Goal: Information Seeking & Learning: Understand process/instructions

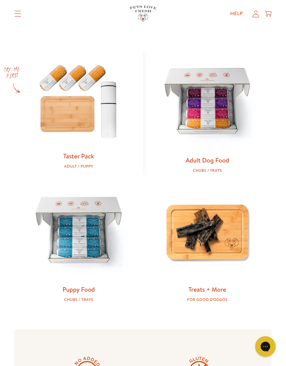
scroll to position [271, 0]
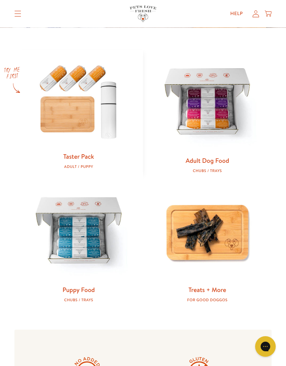
click at [209, 152] on img at bounding box center [207, 103] width 106 height 106
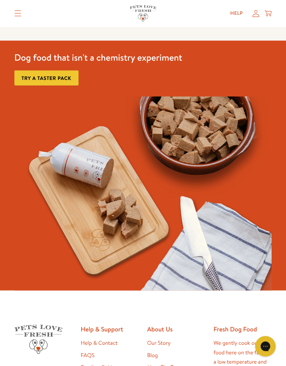
scroll to position [415, 0]
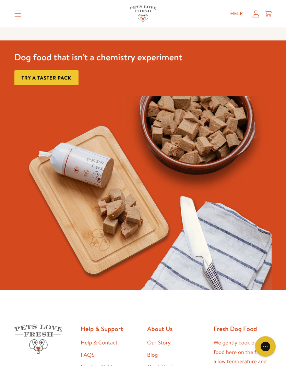
click at [55, 78] on link "Try a taster pack" at bounding box center [46, 77] width 64 height 15
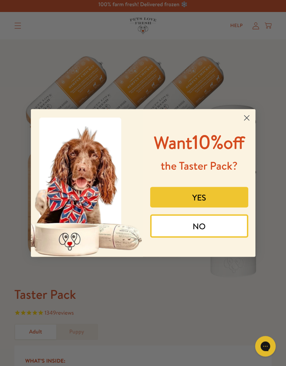
scroll to position [3, 0]
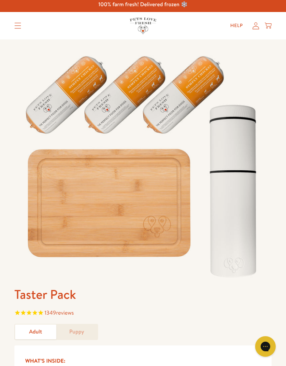
click at [277, 166] on div "Taster Pack 1349 reviews Adult Puppy What’s Inside: Everything you need to star…" at bounding box center [143, 291] width 286 height 504
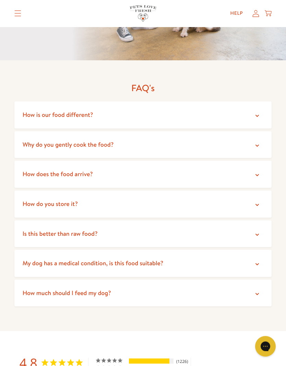
scroll to position [1415, 0]
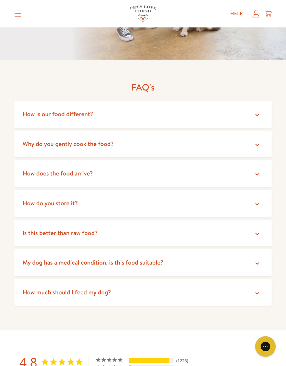
click at [257, 112] on icon at bounding box center [256, 115] width 7 height 7
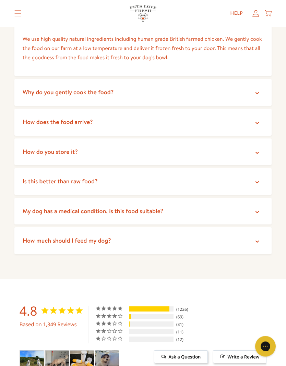
click at [257, 122] on icon at bounding box center [256, 123] width 3 height 2
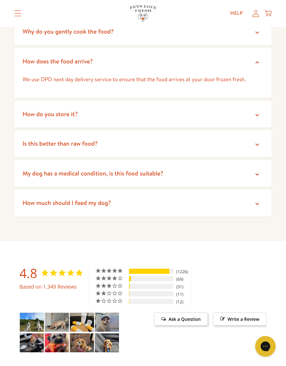
scroll to position [1569, 0]
click at [259, 111] on icon at bounding box center [256, 114] width 7 height 7
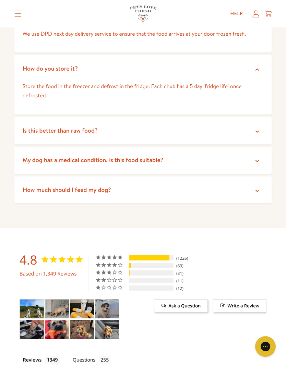
scroll to position [1615, 0]
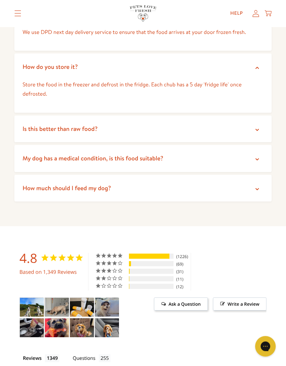
click at [258, 127] on icon at bounding box center [256, 130] width 7 height 7
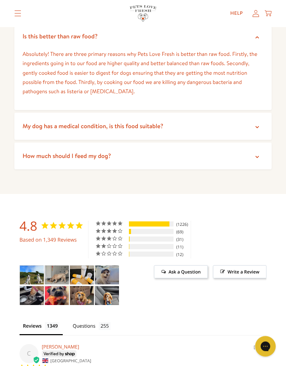
scroll to position [1708, 0]
click at [259, 124] on icon at bounding box center [256, 127] width 7 height 7
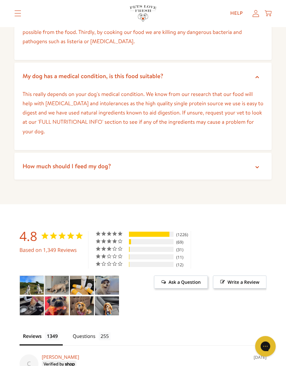
scroll to position [1760, 0]
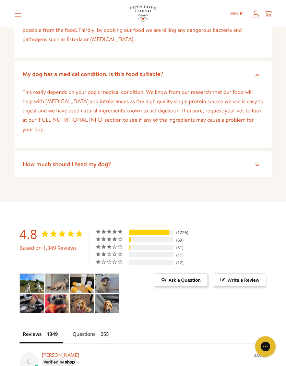
click at [256, 164] on icon at bounding box center [256, 165] width 3 height 2
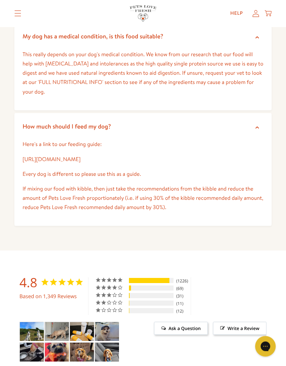
scroll to position [1798, 0]
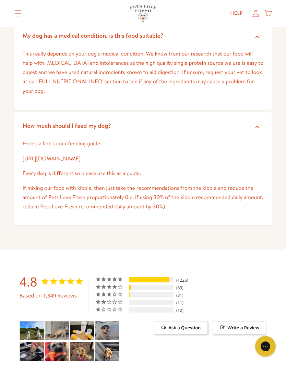
click at [80, 155] on link "[URL][DOMAIN_NAME]" at bounding box center [52, 159] width 58 height 8
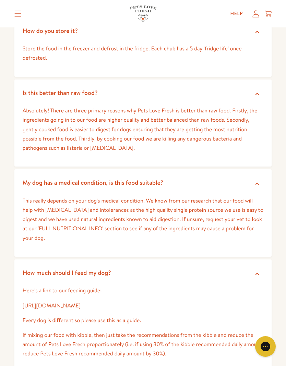
scroll to position [1651, 0]
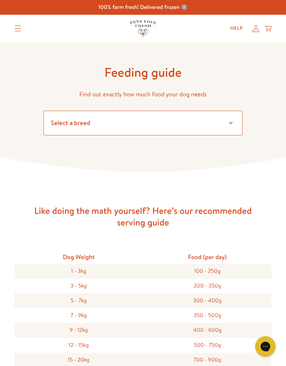
click at [231, 123] on select "Select a breed Affenpinscher Afghan hound Airedale terrier Akita Alaskan Malamu…" at bounding box center [142, 123] width 199 height 25
